Goal: Find specific page/section: Find specific page/section

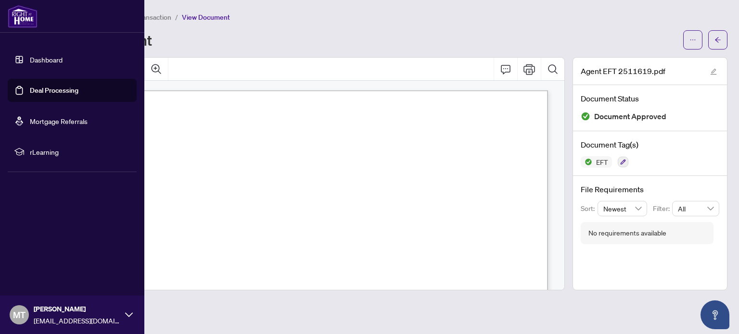
click at [36, 92] on link "Deal Processing" at bounding box center [54, 90] width 49 height 9
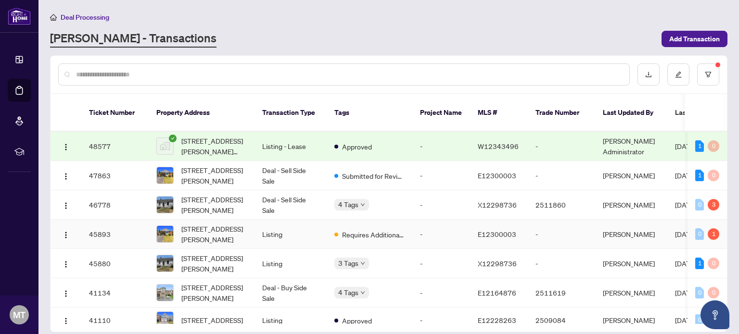
click at [308, 225] on td "Listing" at bounding box center [290, 234] width 72 height 29
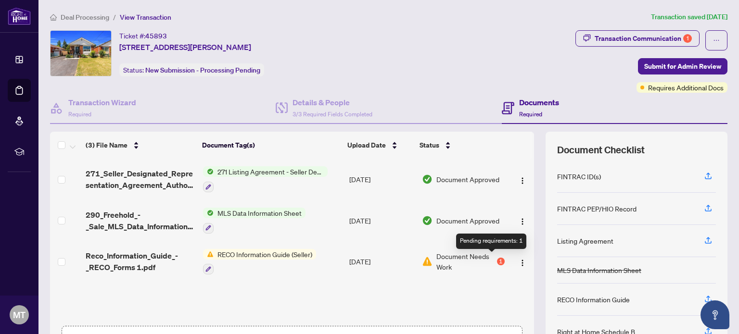
click at [497, 259] on div "1" at bounding box center [501, 262] width 8 height 8
